Goal: Register for event/course: Sign up to attend an event or enroll in a course

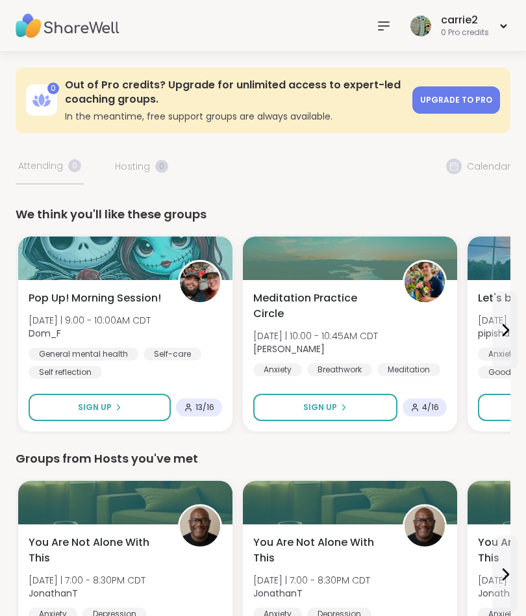
click at [378, 23] on icon at bounding box center [384, 26] width 16 height 16
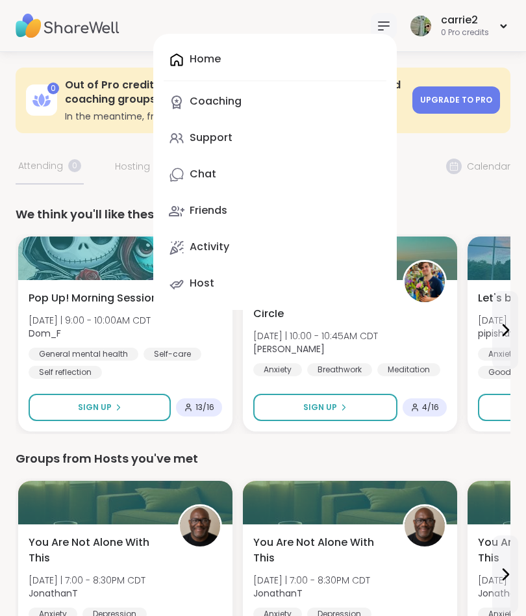
click at [379, 31] on icon at bounding box center [384, 26] width 16 height 16
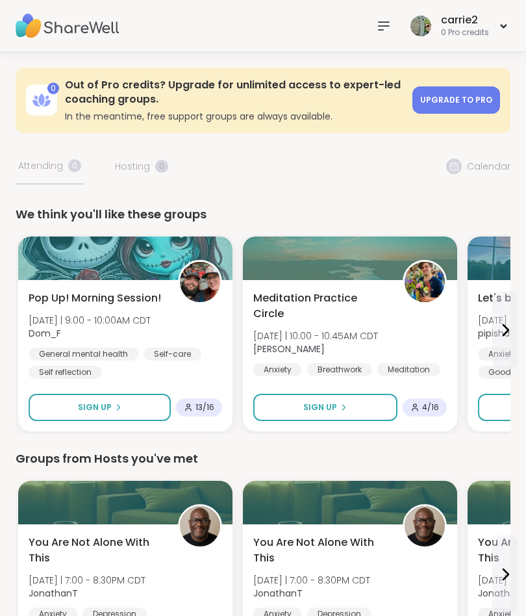
click at [390, 20] on icon at bounding box center [384, 26] width 16 height 16
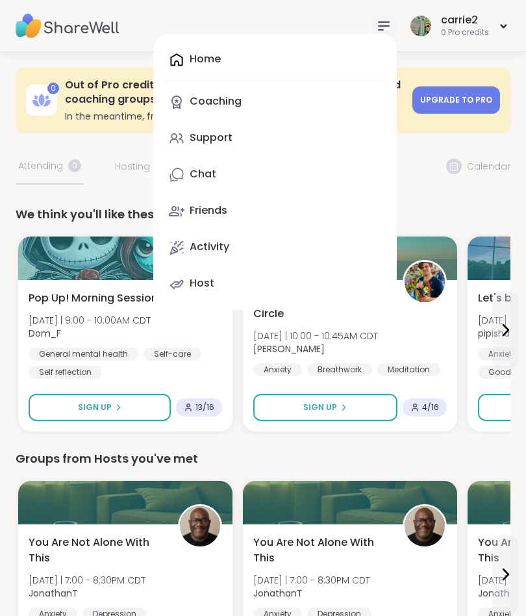
click at [91, 131] on div "0 Out of Pro credits? Upgrade for unlimited access to expert-led coaching group…" at bounding box center [263, 101] width 495 height 66
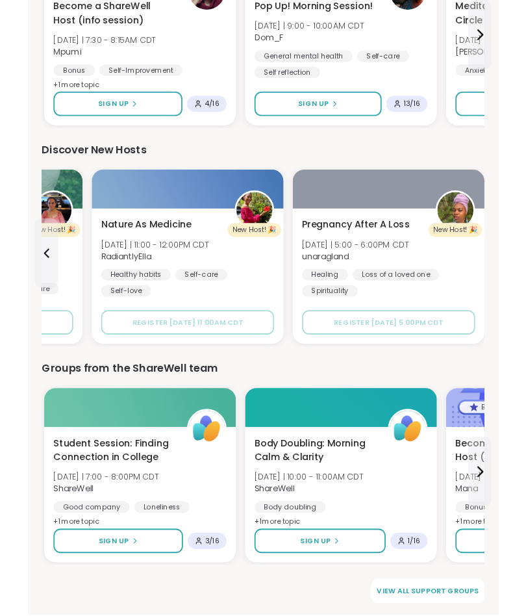
scroll to position [1340, 0]
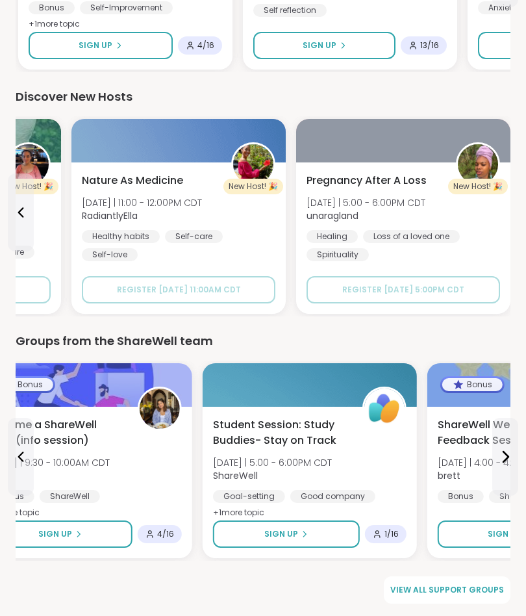
click at [455, 593] on span "View all support groups" at bounding box center [448, 590] width 114 height 12
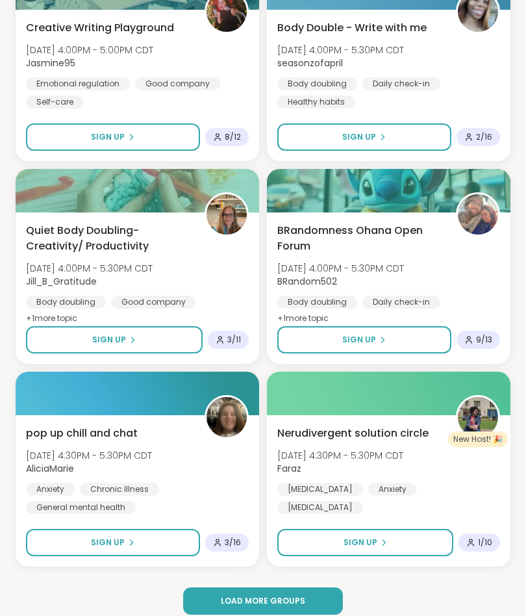
scroll to position [3323, 0]
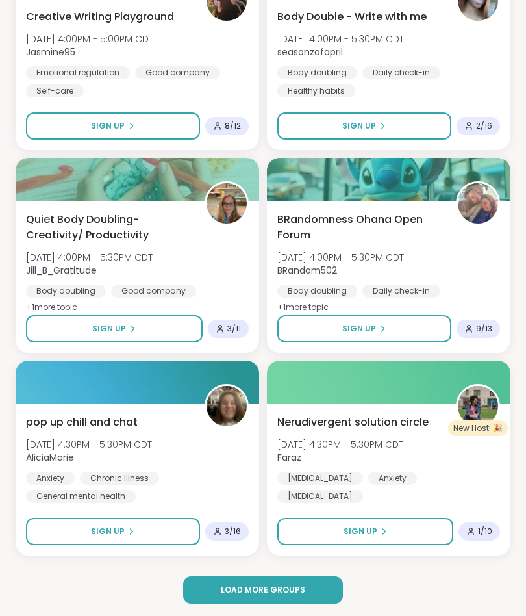
click at [236, 590] on span "Load more groups" at bounding box center [263, 590] width 84 height 12
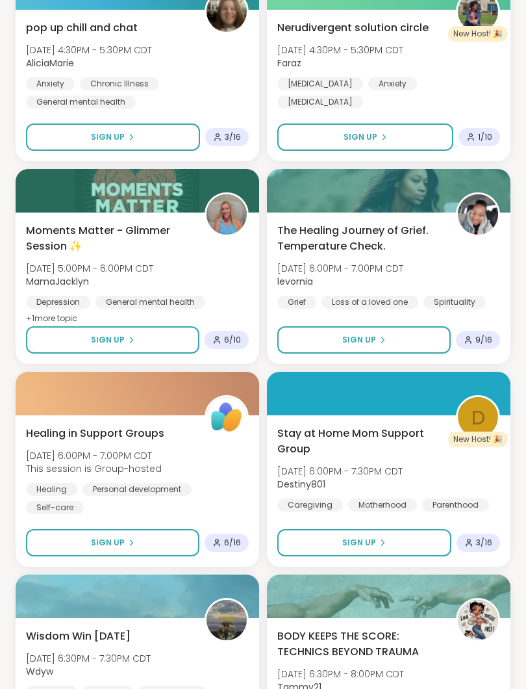
scroll to position [3718, 0]
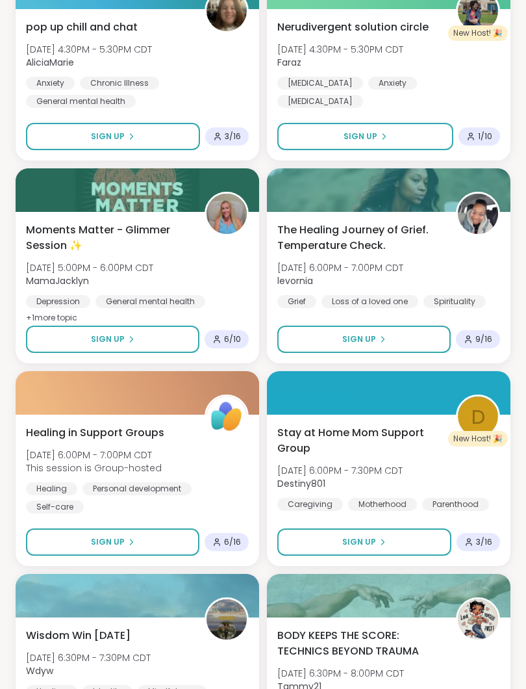
click at [337, 236] on span "The Healing Journey of Grief. Temperature Check." at bounding box center [360, 237] width 164 height 31
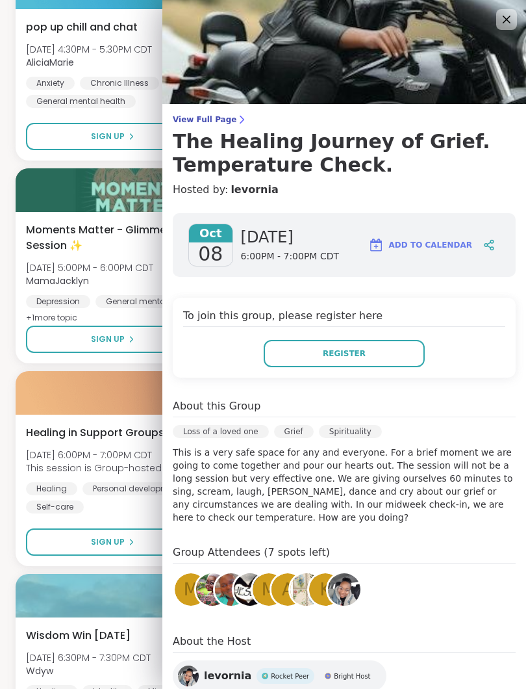
click at [28, 377] on div at bounding box center [138, 393] width 244 height 44
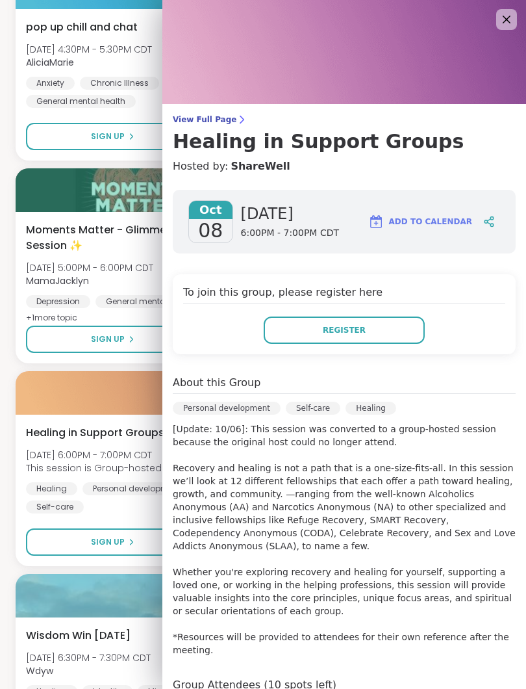
scroll to position [0, 0]
click at [21, 151] on div "pop up chill and chat [DATE] 4:30PM - 5:30PM CDT AliciaMarie Anxiety Chronic Il…" at bounding box center [138, 84] width 244 height 151
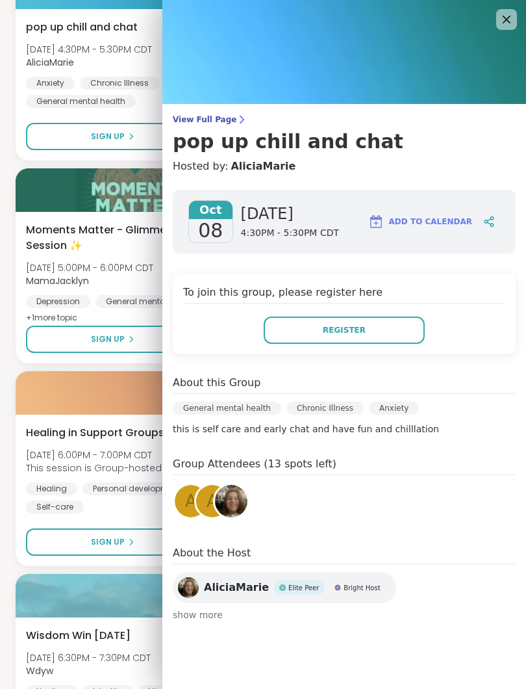
click at [8, 151] on div "Upcoming Support Groups CREATE A SUPPORT GROUP Search Filter All Growth Mental …" at bounding box center [263, 96] width 526 height 7525
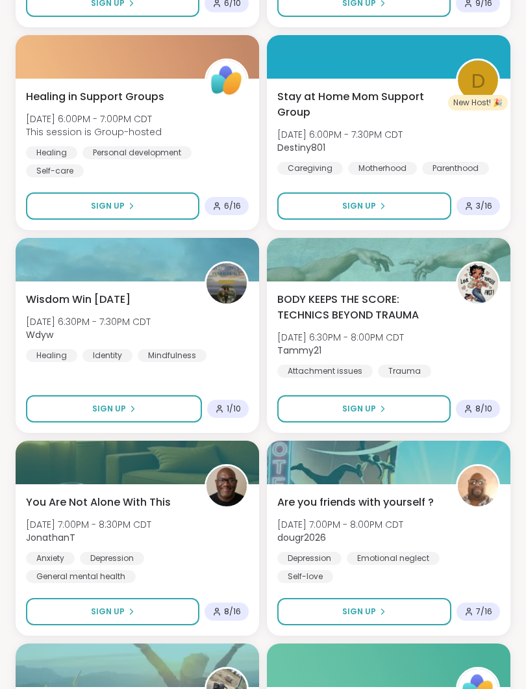
scroll to position [4054, 0]
click at [307, 302] on span "BODY KEEPS THE SCORE: TECHNICS BEYOND TRAUMA" at bounding box center [360, 307] width 164 height 31
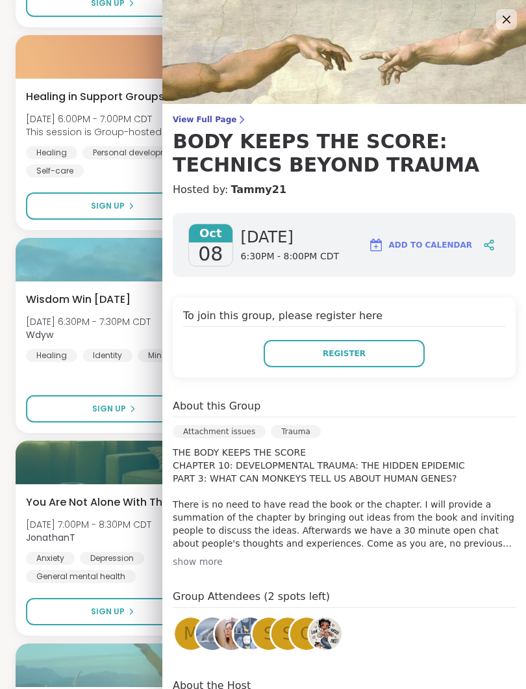
click at [194, 562] on div "show more" at bounding box center [344, 561] width 343 height 13
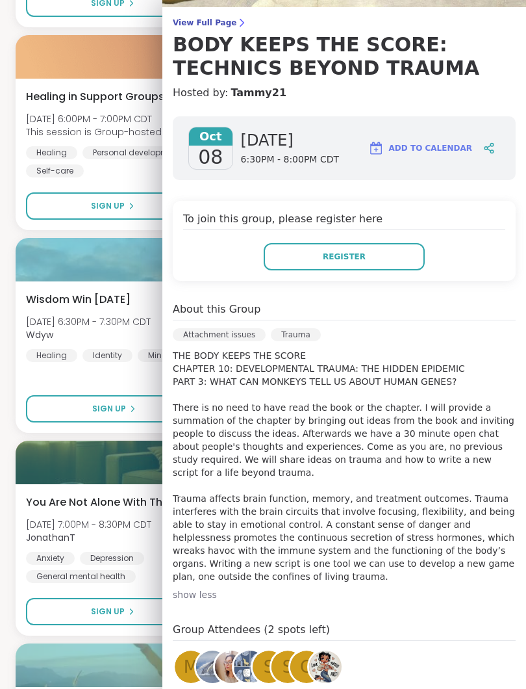
scroll to position [110, 0]
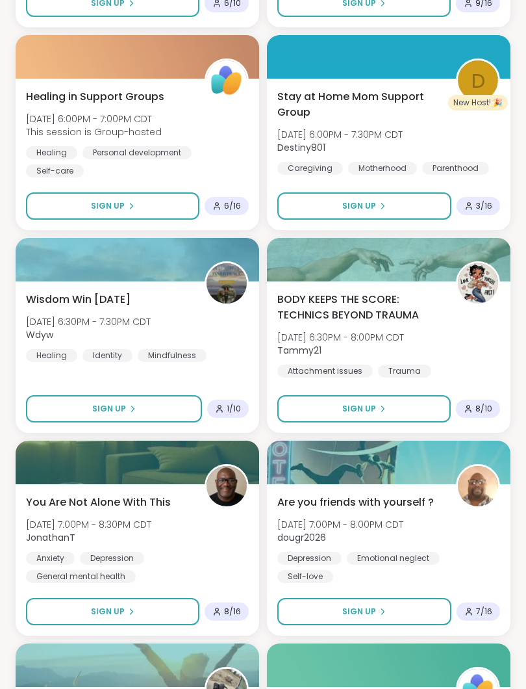
click at [348, 405] on span "Sign Up" at bounding box center [360, 409] width 34 height 12
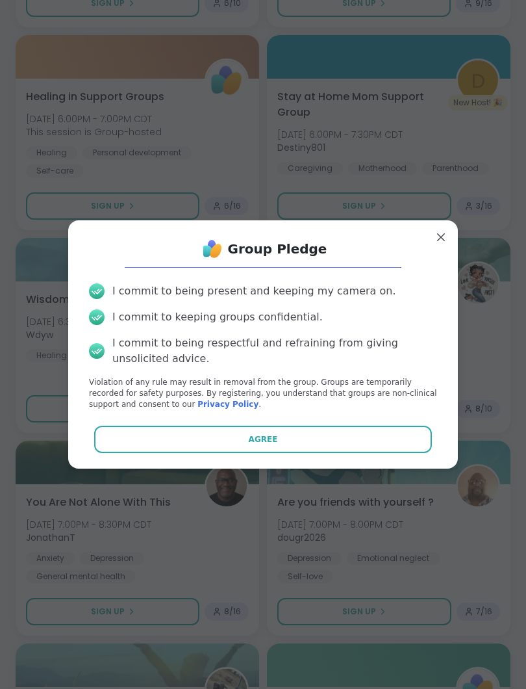
click at [243, 437] on button "Agree" at bounding box center [263, 439] width 339 height 27
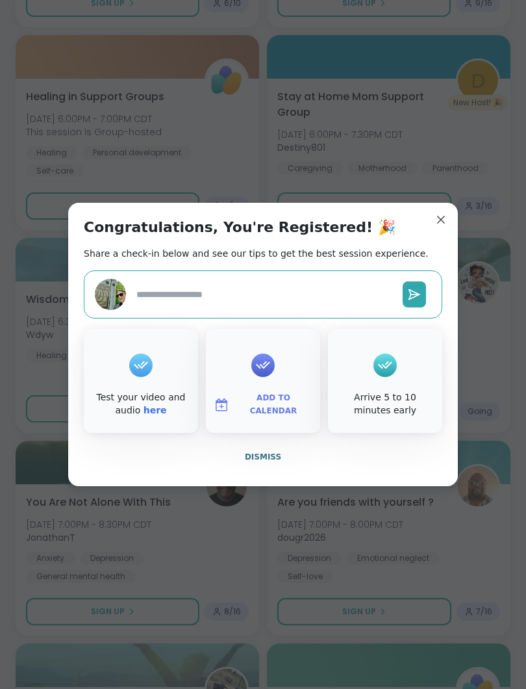
click at [247, 460] on span "Dismiss" at bounding box center [263, 456] width 36 height 9
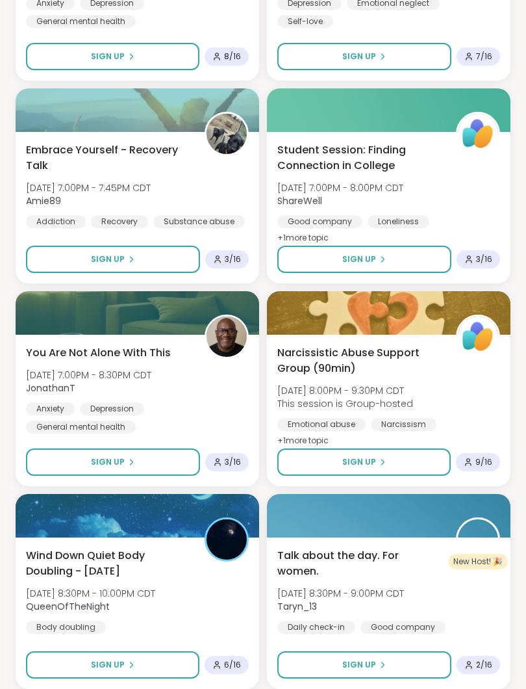
scroll to position [4609, 0]
click at [326, 461] on button "Sign Up" at bounding box center [365, 461] width 174 height 27
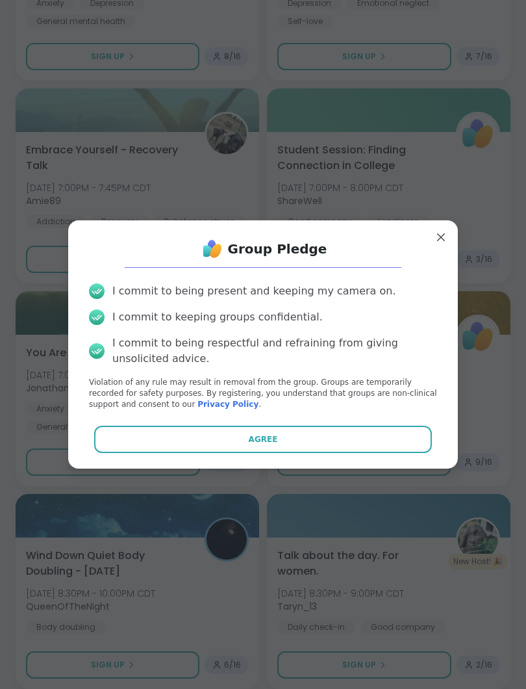
click at [244, 434] on button "Agree" at bounding box center [263, 439] width 339 height 27
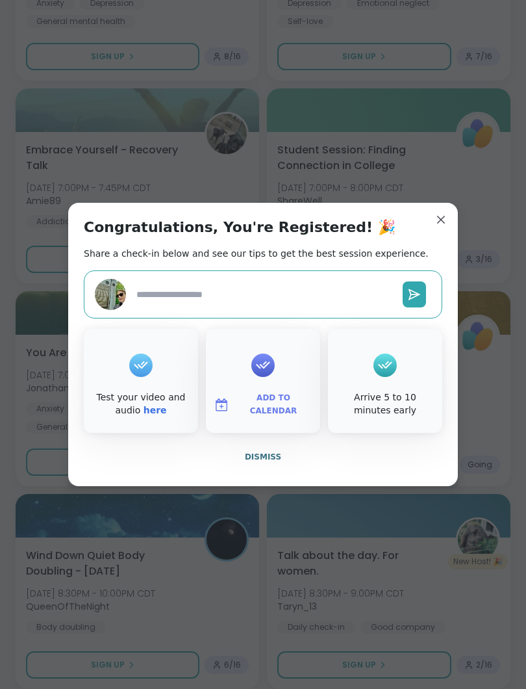
type textarea "*"
click at [251, 469] on button "Dismiss" at bounding box center [263, 456] width 359 height 27
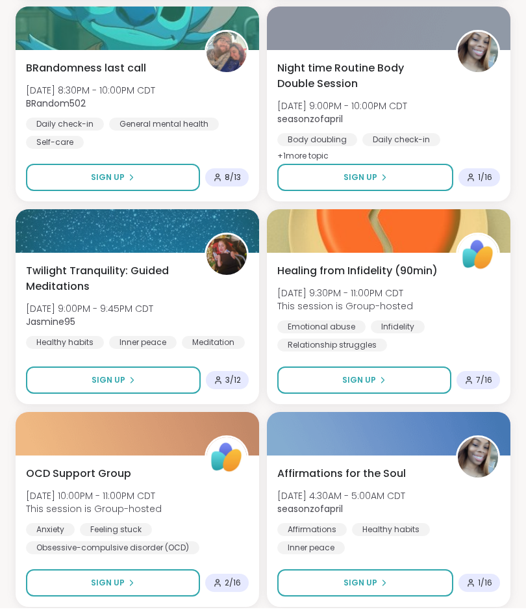
scroll to position [5299, 0]
